Goal: Information Seeking & Learning: Compare options

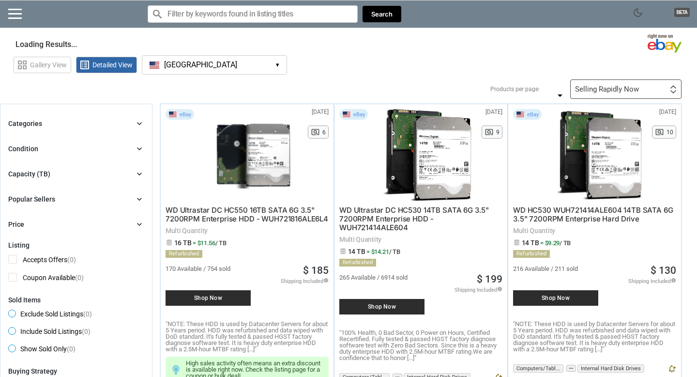
click at [255, 62] on button "[GEOGRAPHIC_DATA] [GEOGRAPHIC_DATA] ▾" at bounding box center [214, 64] width 145 height 19
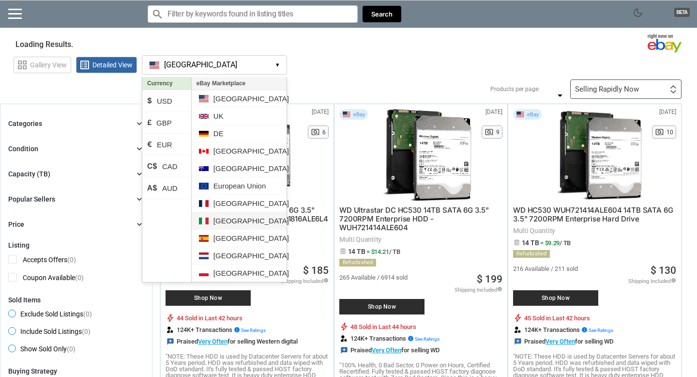
click at [216, 218] on li "[GEOGRAPHIC_DATA]" at bounding box center [239, 220] width 95 height 17
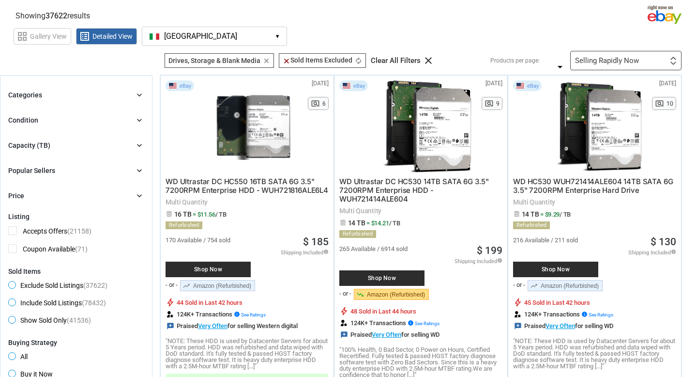
scroll to position [40, 0]
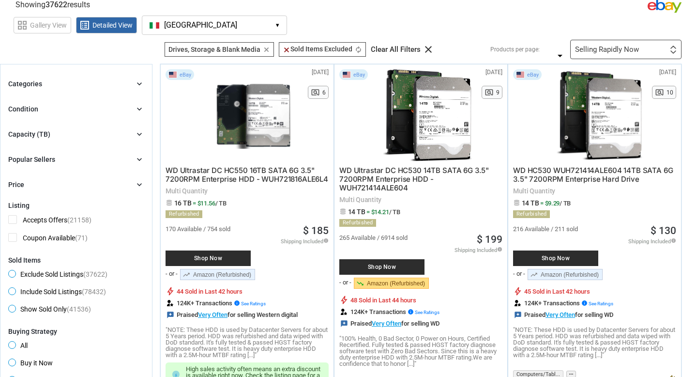
click at [62, 128] on div "Capacity (TB) chevron_right" at bounding box center [76, 134] width 136 height 12
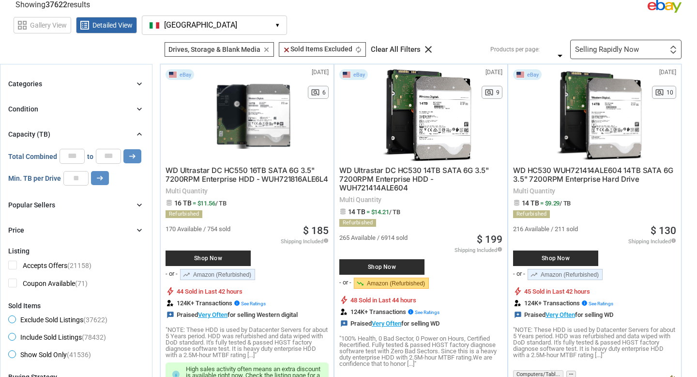
click at [62, 128] on div "Capacity (TB) chevron_right" at bounding box center [76, 134] width 136 height 12
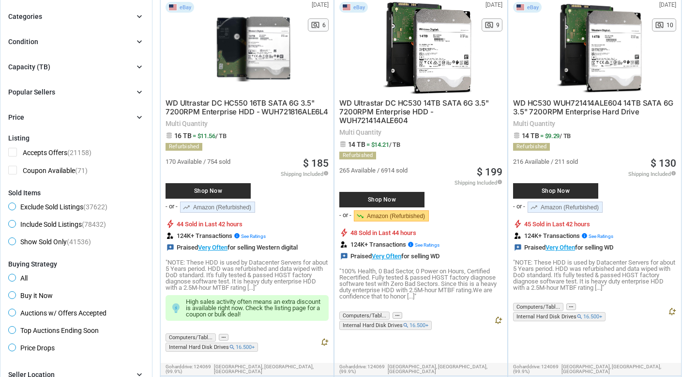
scroll to position [0, 0]
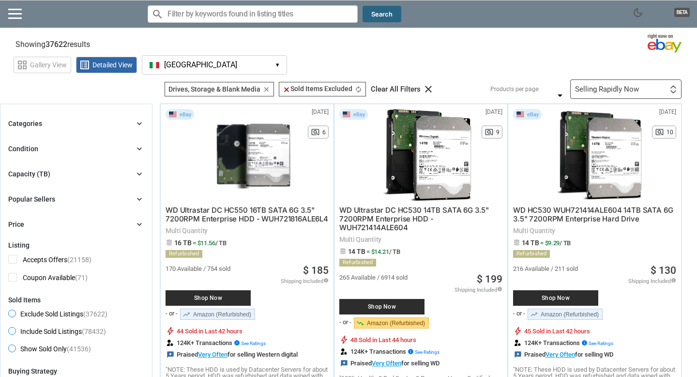
click at [391, 15] on button "Search" at bounding box center [382, 14] width 39 height 17
click at [104, 63] on span "Detailed View" at bounding box center [113, 65] width 40 height 7
click at [604, 96] on div "Selling Rapidly Now First or Last Chance to Buy Recently Listed Selling Rapidly…" at bounding box center [626, 88] width 111 height 19
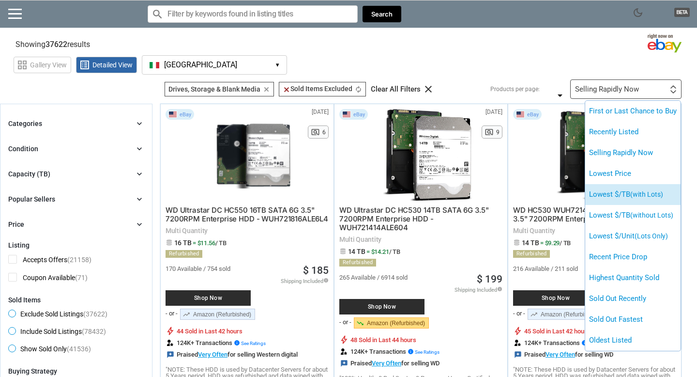
click at [613, 195] on li "Lowest $/TB (with Lots)" at bounding box center [633, 194] width 95 height 21
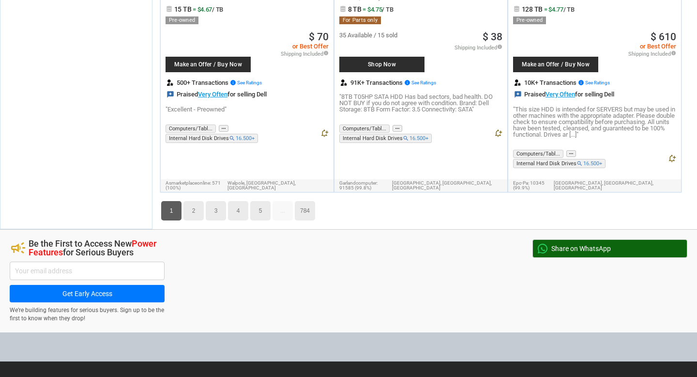
scroll to position [5146, 0]
